Goal: Information Seeking & Learning: Learn about a topic

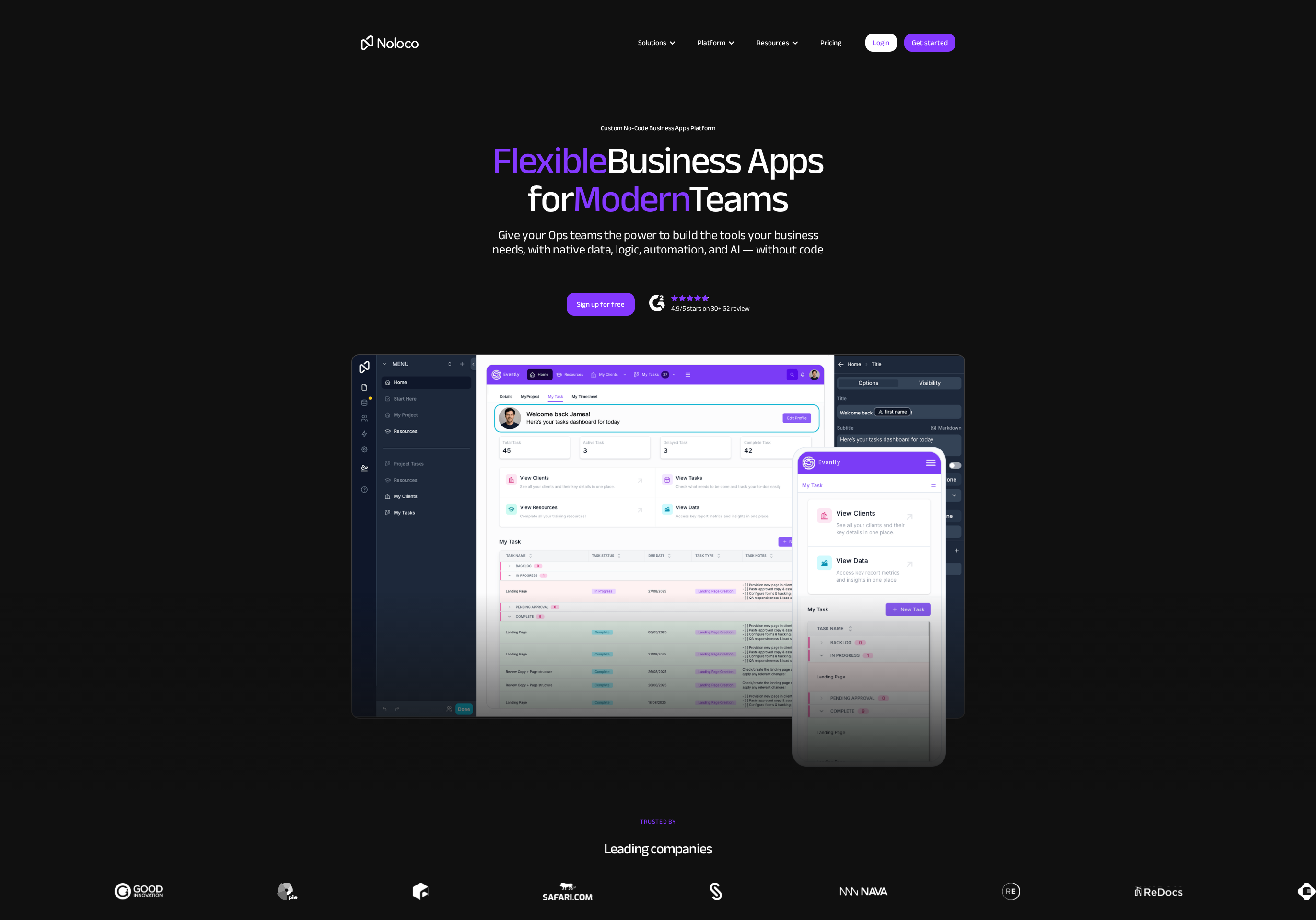
click at [832, 42] on link "Pricing" at bounding box center [831, 42] width 45 height 12
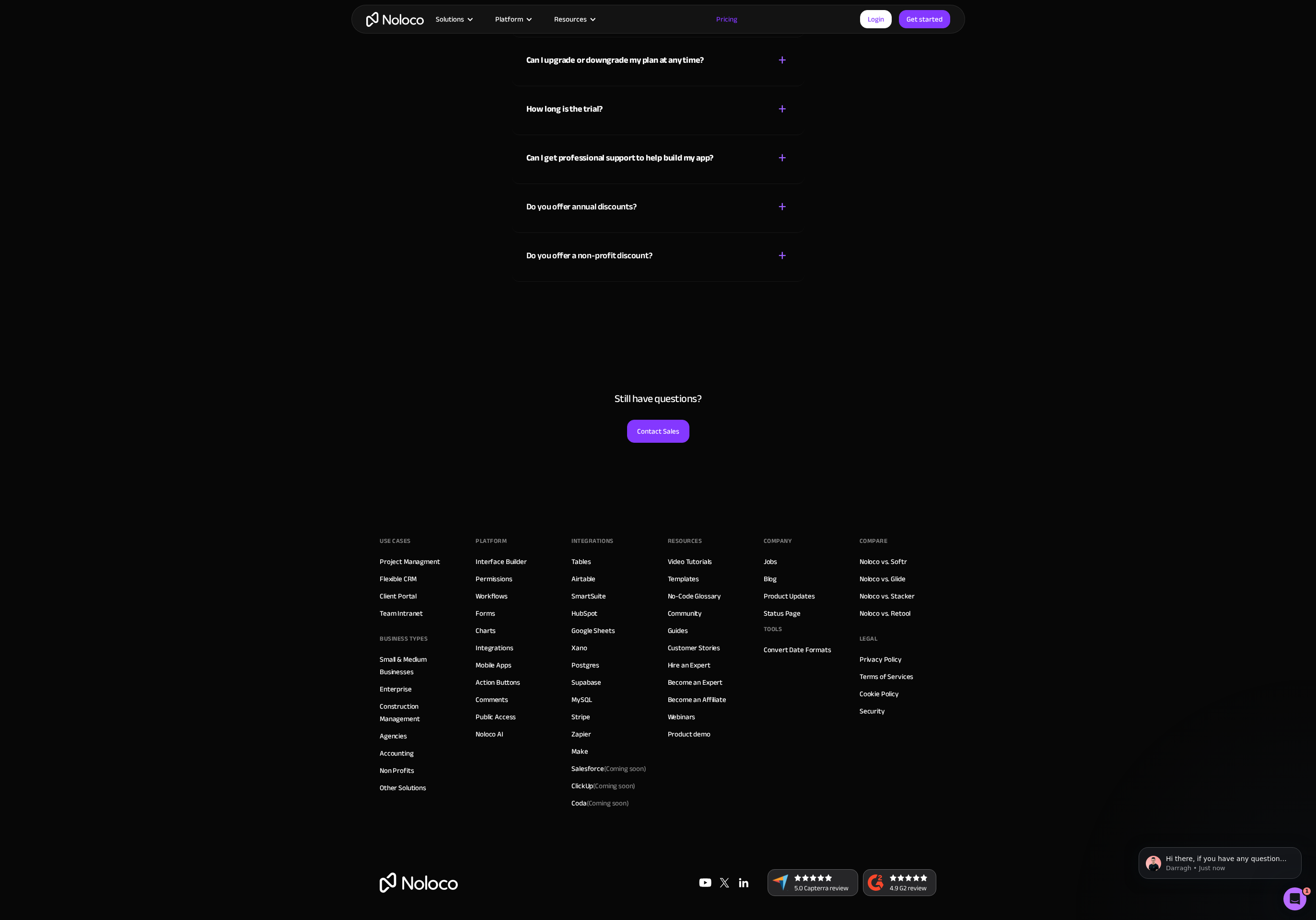
scroll to position [4443, 0]
click at [783, 256] on div "+" at bounding box center [782, 256] width 9 height 17
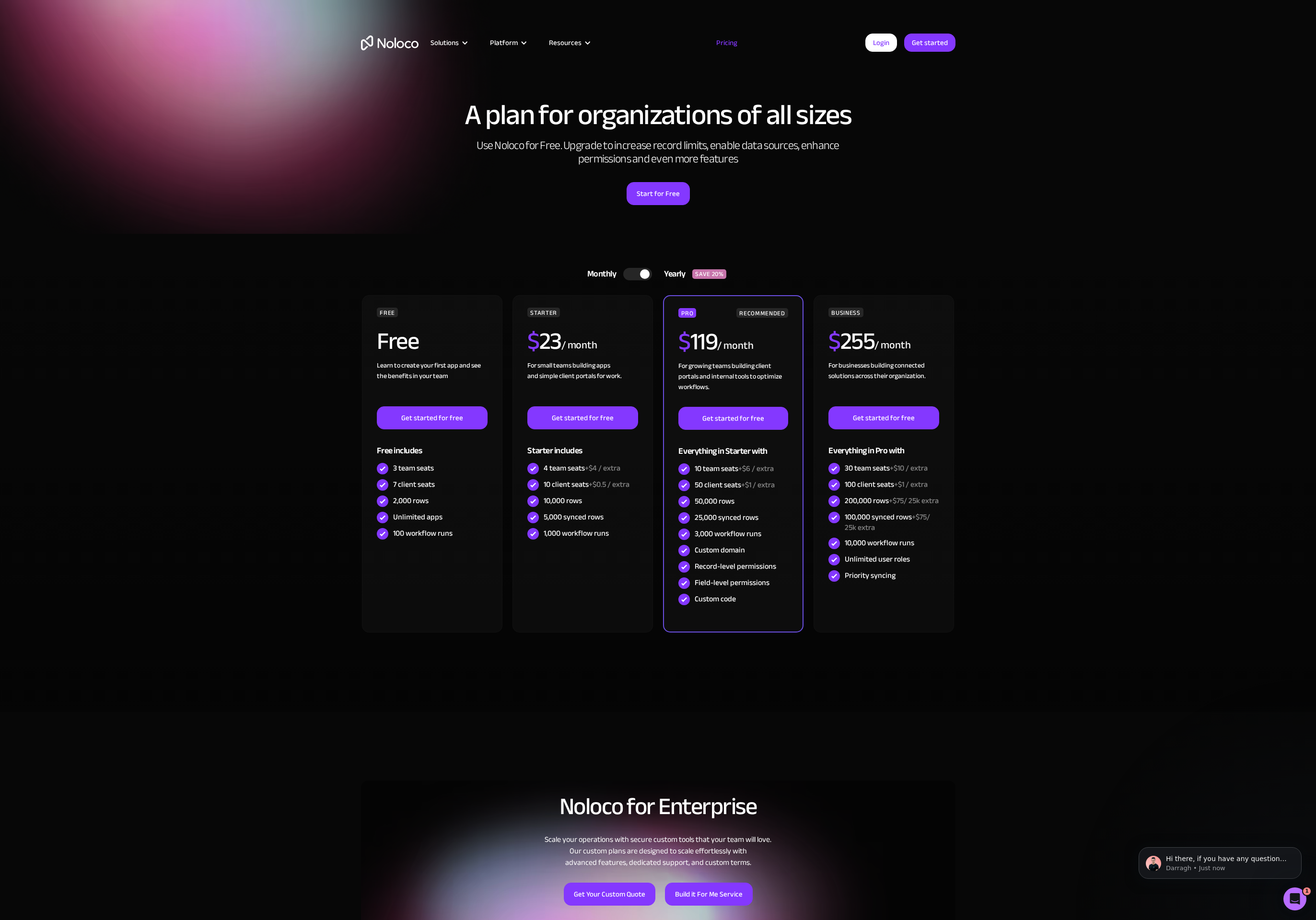
scroll to position [0, 0]
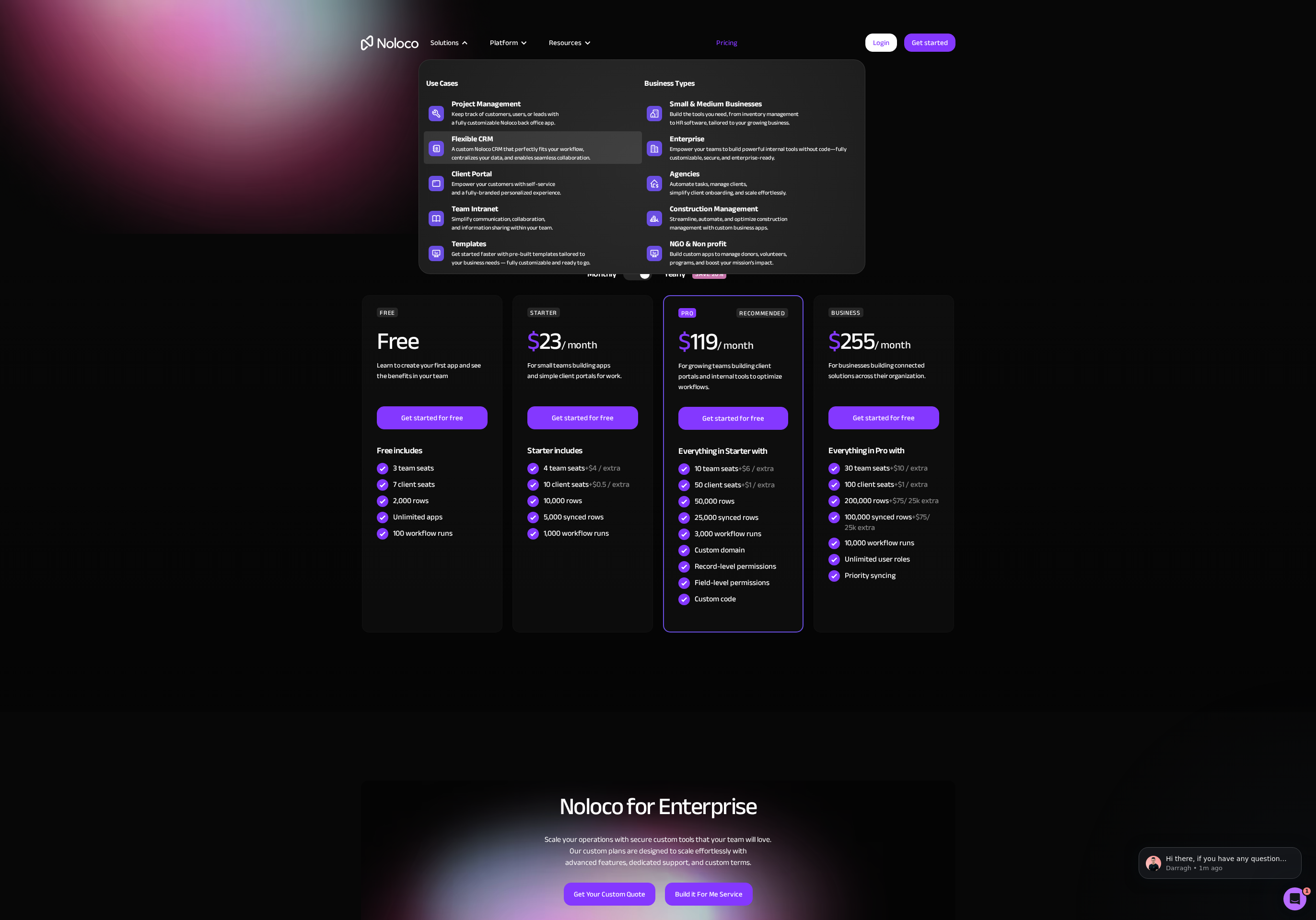
click at [484, 148] on div "A custom Noloco CRM that perfectly fits your workflow, centralizes your data, a…" at bounding box center [521, 153] width 139 height 17
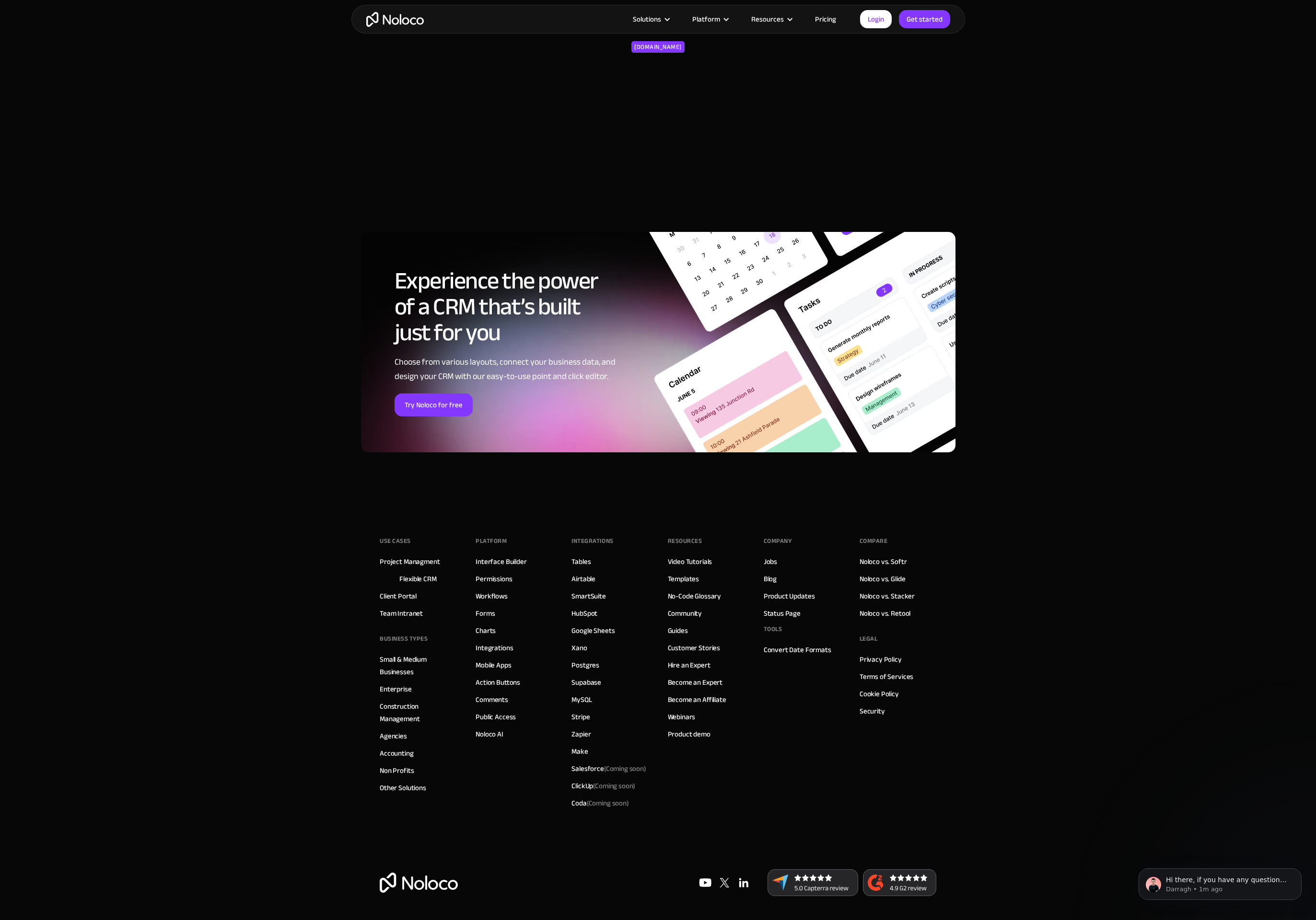
scroll to position [3682, 0]
click at [581, 581] on link "Airtable" at bounding box center [583, 578] width 24 height 12
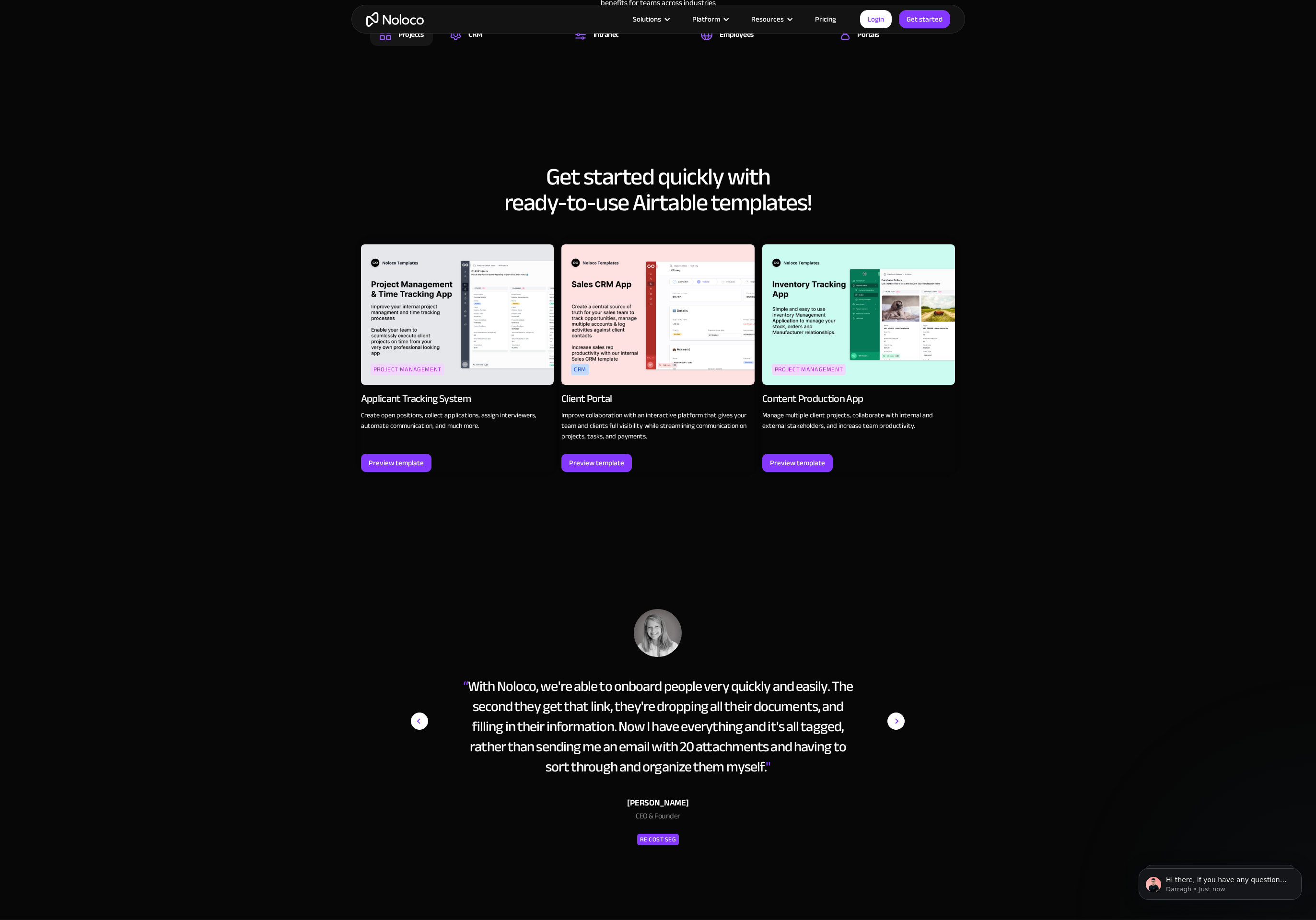
scroll to position [858, 0]
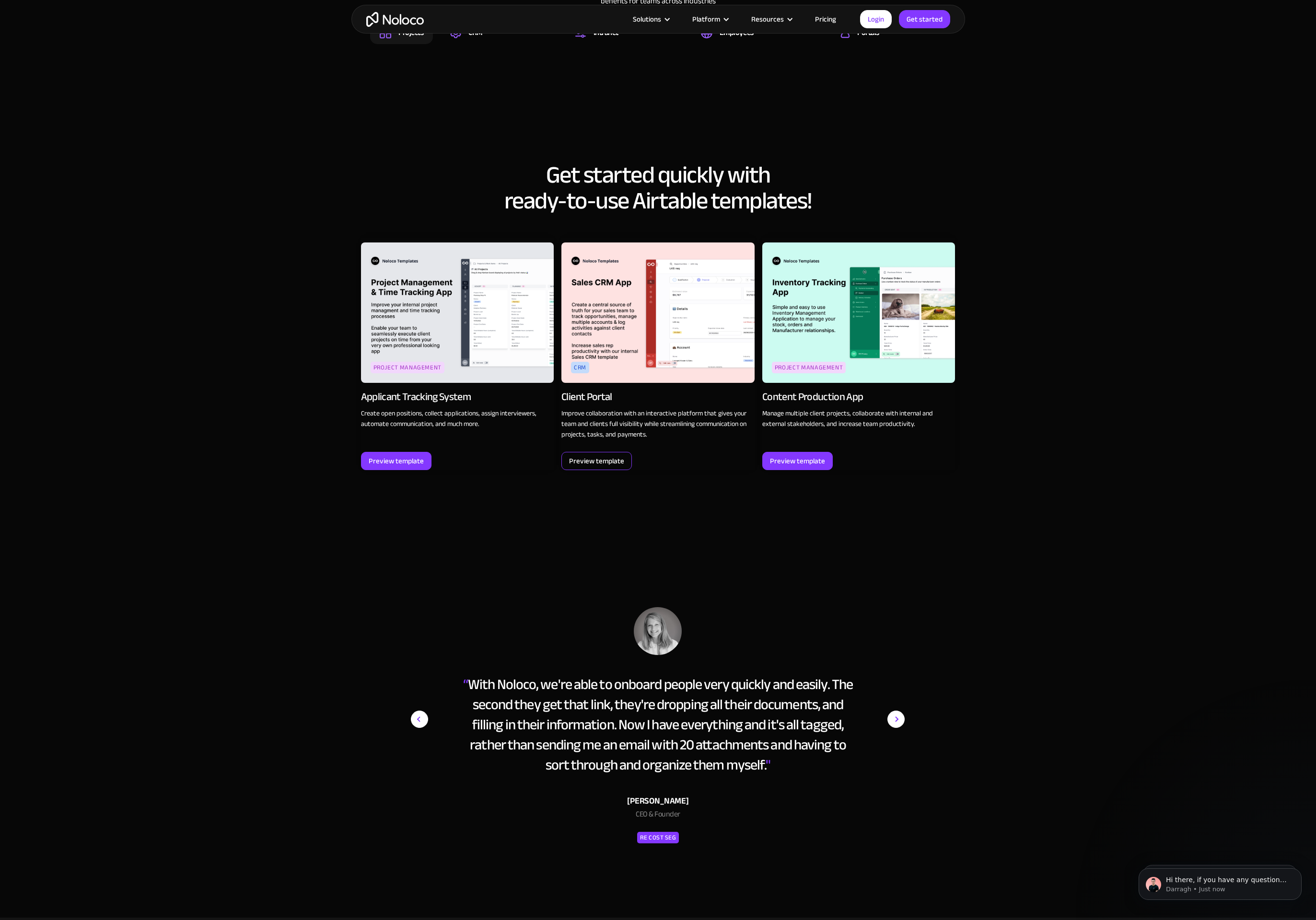
click at [589, 467] on div "Preview template" at bounding box center [596, 461] width 55 height 12
